Goal: Navigation & Orientation: Find specific page/section

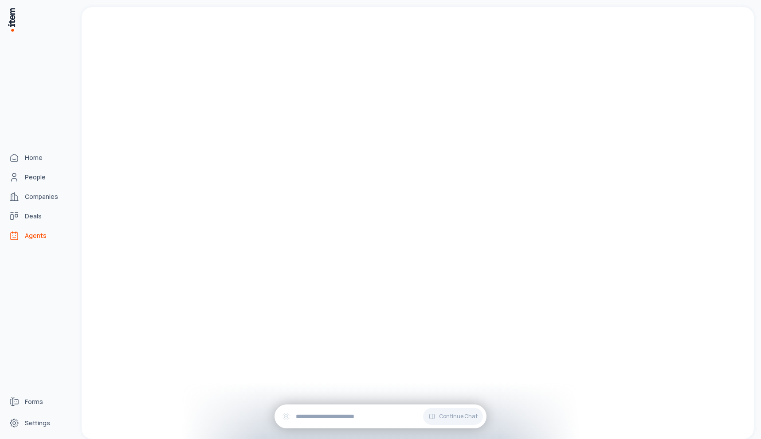
click at [25, 235] on span "Agents" at bounding box center [36, 235] width 22 height 9
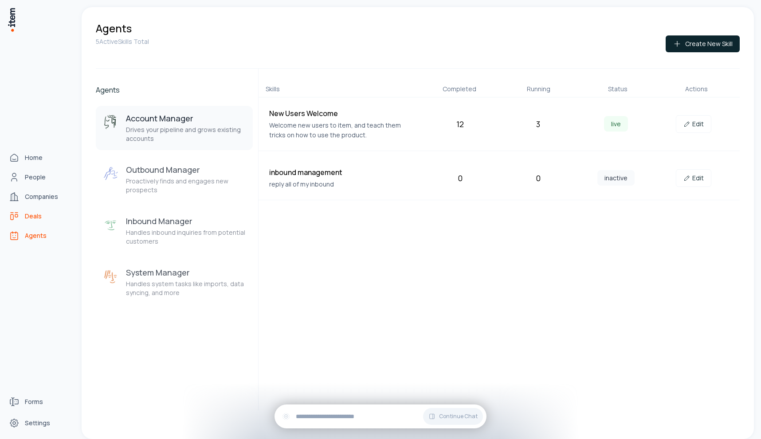
click at [16, 213] on icon "Deals" at bounding box center [14, 216] width 11 height 11
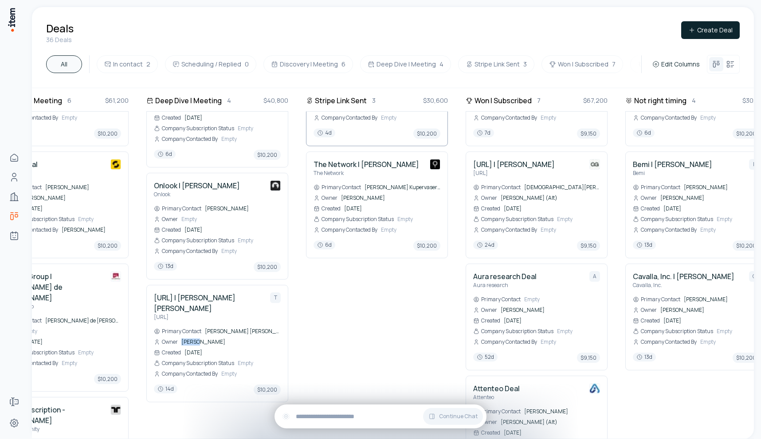
scroll to position [317, 382]
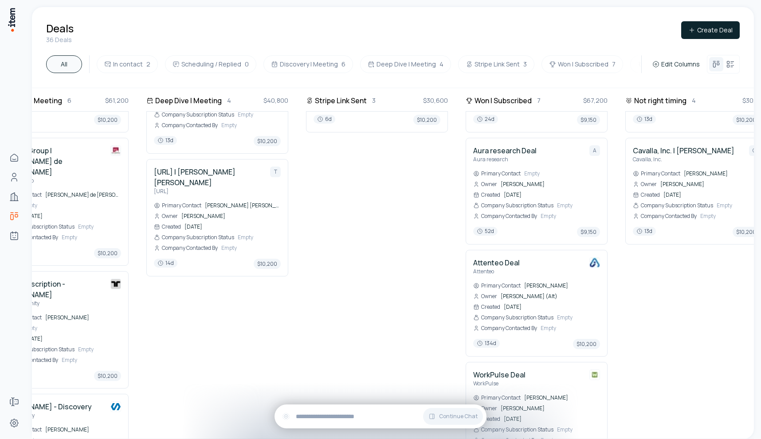
click at [340, 286] on div "Stripe Link Sent 3 $30,600 SCADPro Savannah College of Art and Design S Primary…" at bounding box center [377, 206] width 142 height 856
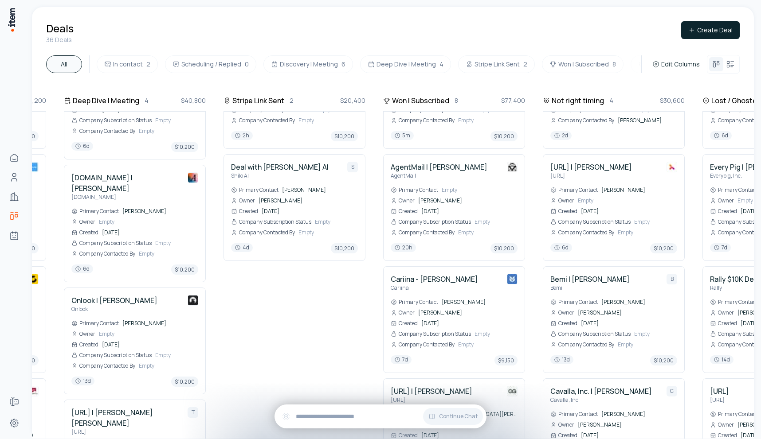
scroll to position [0, 464]
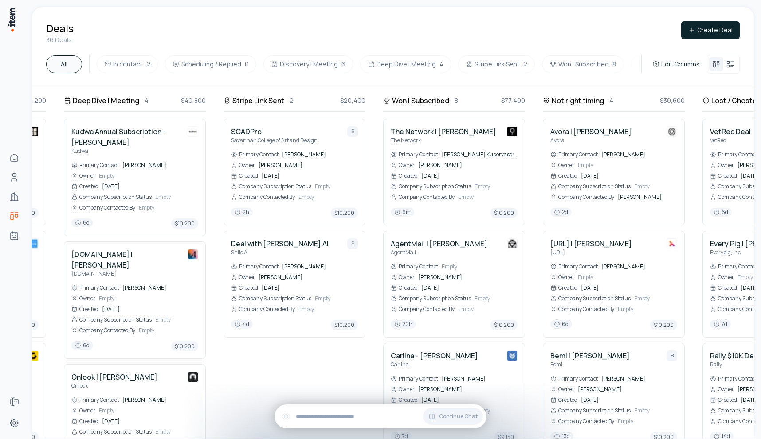
click at [495, 23] on div "Deals 36 Deals Create Deal" at bounding box center [392, 32] width 693 height 23
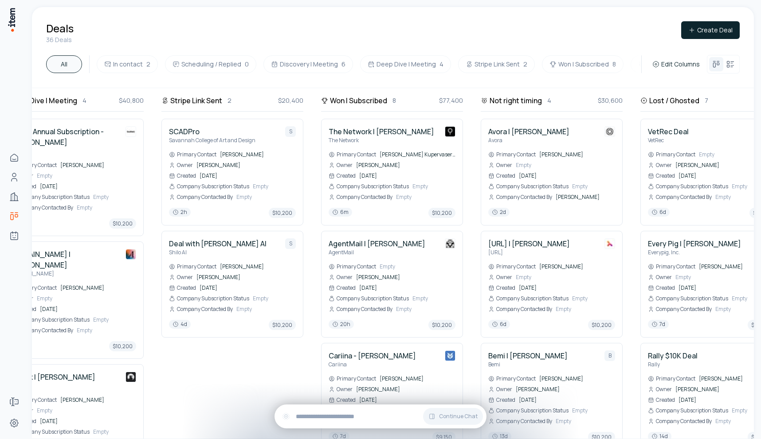
scroll to position [0, 537]
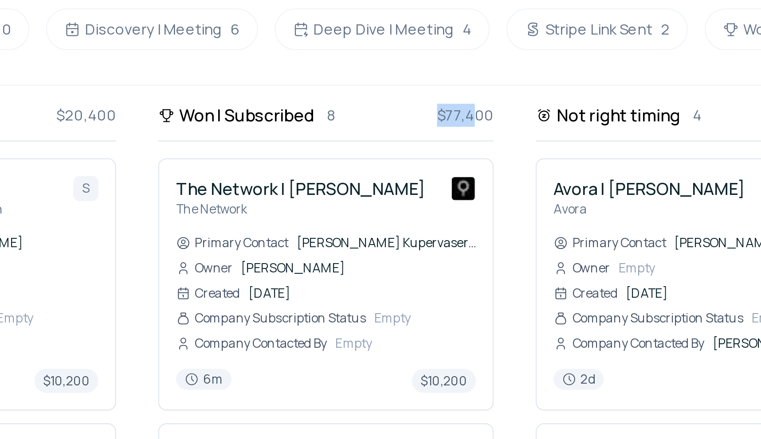
drag, startPoint x: 420, startPoint y: 102, endPoint x: 444, endPoint y: 102, distance: 23.5
click at [444, 102] on div "Won | Subscribed 8 $77,400" at bounding box center [382, 99] width 142 height 23
click at [444, 102] on span "$77,400" at bounding box center [441, 101] width 24 height 10
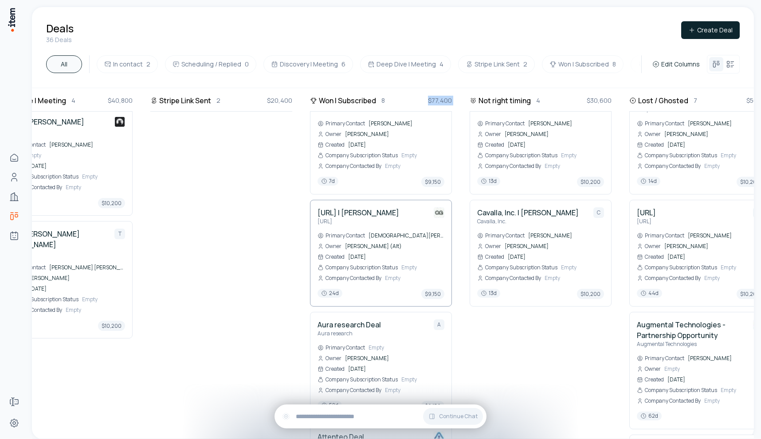
scroll to position [252, 538]
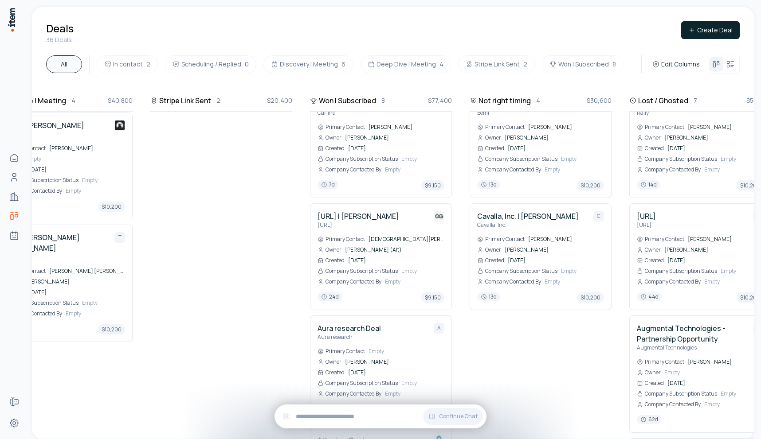
click at [507, 370] on div "Not right timing 4 $30,600 Avora | [PERSON_NAME] Avora Primary Contact [PERSON_…" at bounding box center [540, 323] width 142 height 958
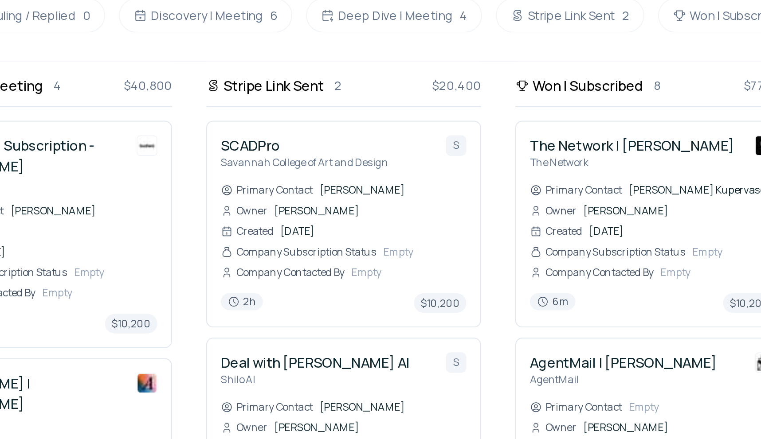
scroll to position [0, 386]
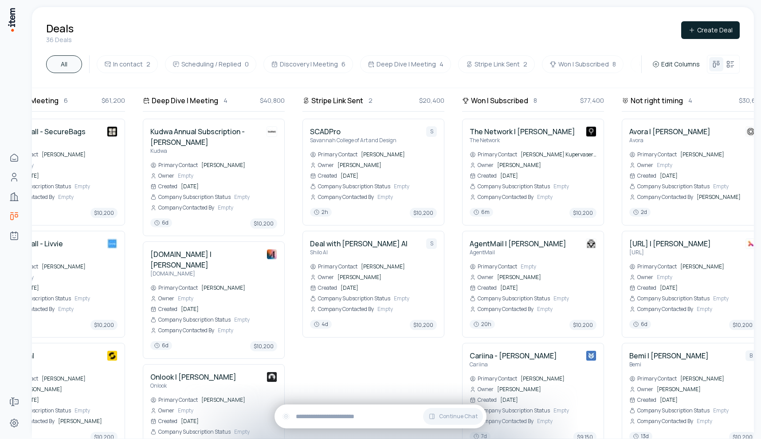
click at [382, 380] on div "Deal with [PERSON_NAME] [PERSON_NAME] AI S Primary Contact [PERSON_NAME] Owner …" at bounding box center [373, 305] width 142 height 149
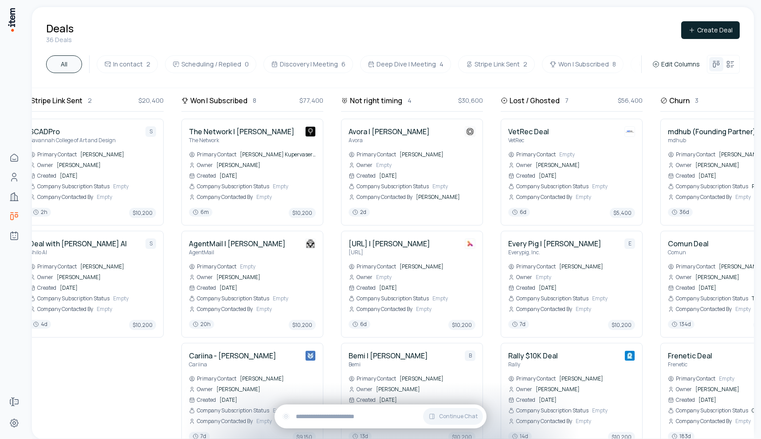
scroll to position [0, 660]
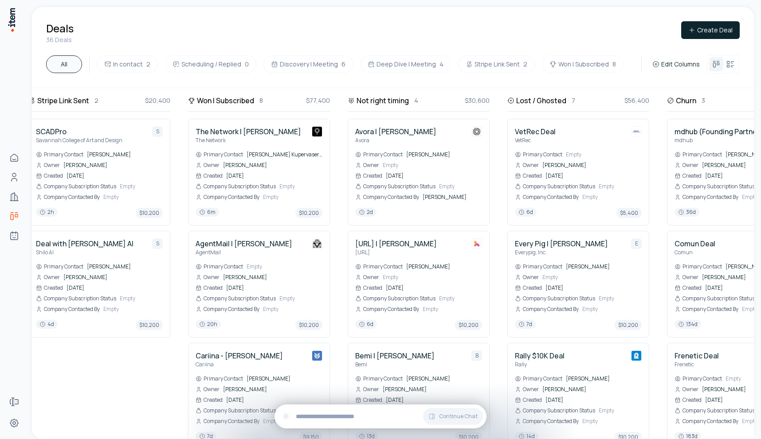
click at [500, 186] on div "In contact 2 $20,400 Devin Stealth Company - Discovery Devin Stealth Company D …" at bounding box center [99, 263] width 1418 height 351
